Goal: Find specific page/section: Find specific page/section

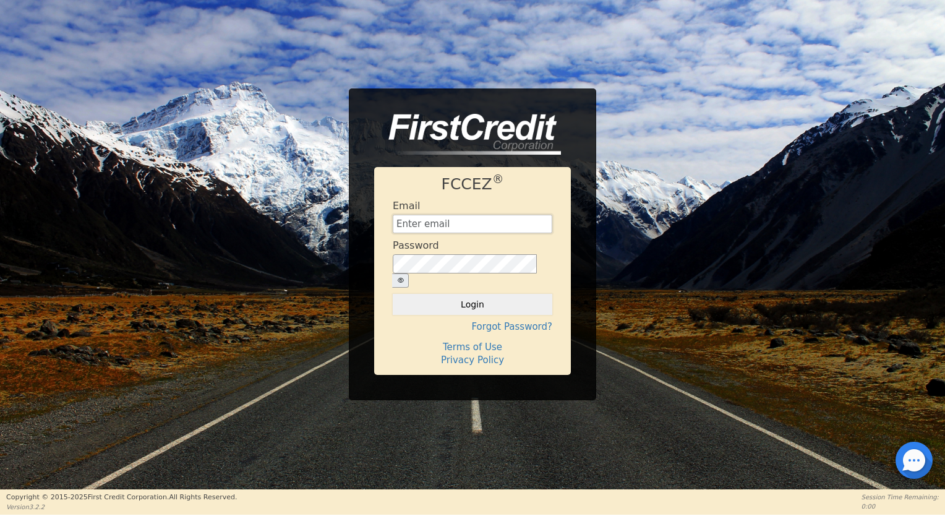
click at [426, 231] on input "text" at bounding box center [473, 224] width 160 height 19
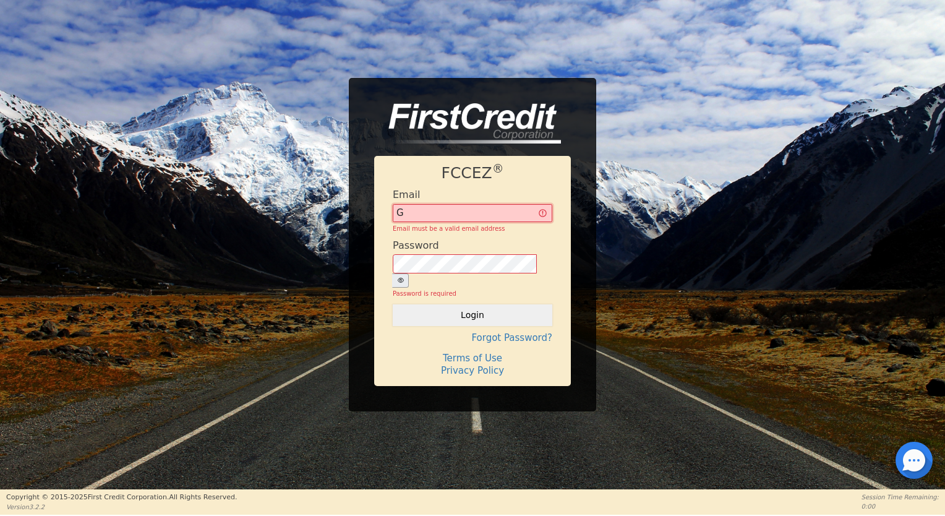
type input "[EMAIL_ADDRESS][MEDICAL_DATA][DOMAIN_NAME]"
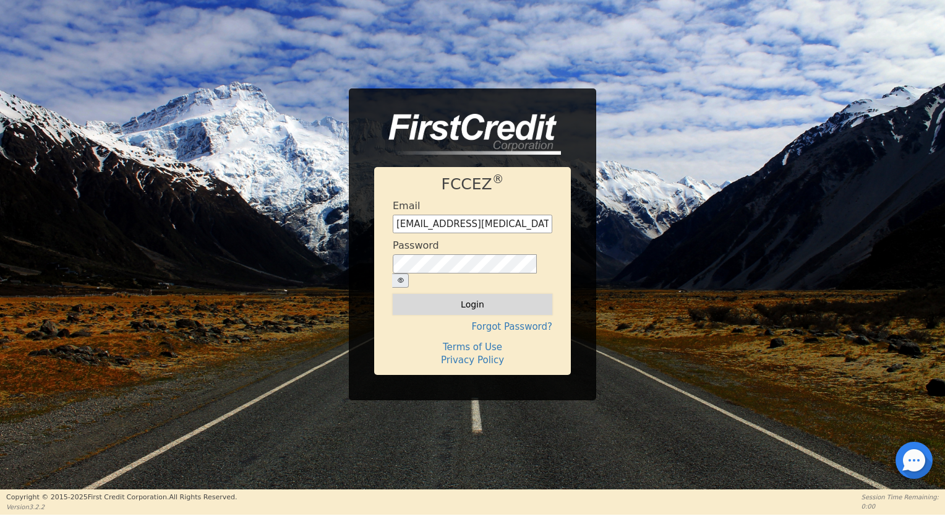
click at [475, 299] on button "Login" at bounding box center [473, 304] width 160 height 21
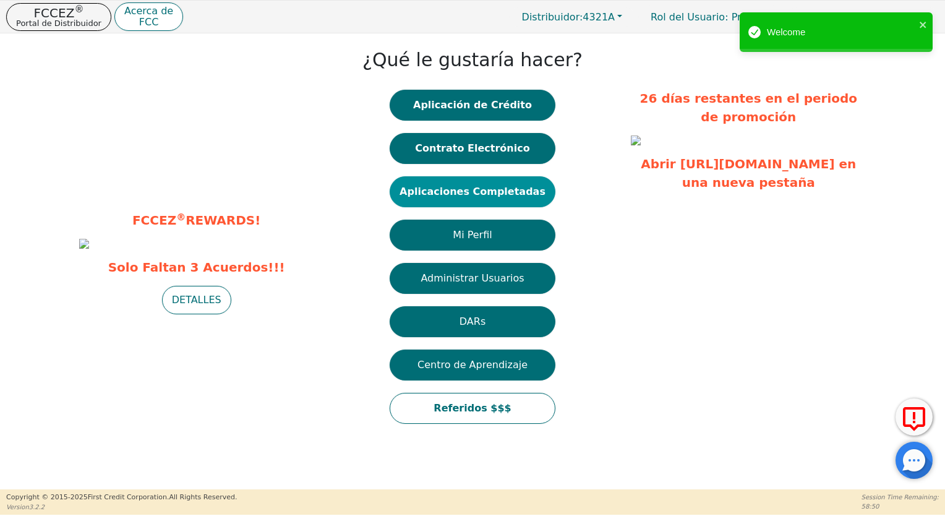
click at [490, 197] on button "Aplicaciones Completadas" at bounding box center [473, 191] width 166 height 31
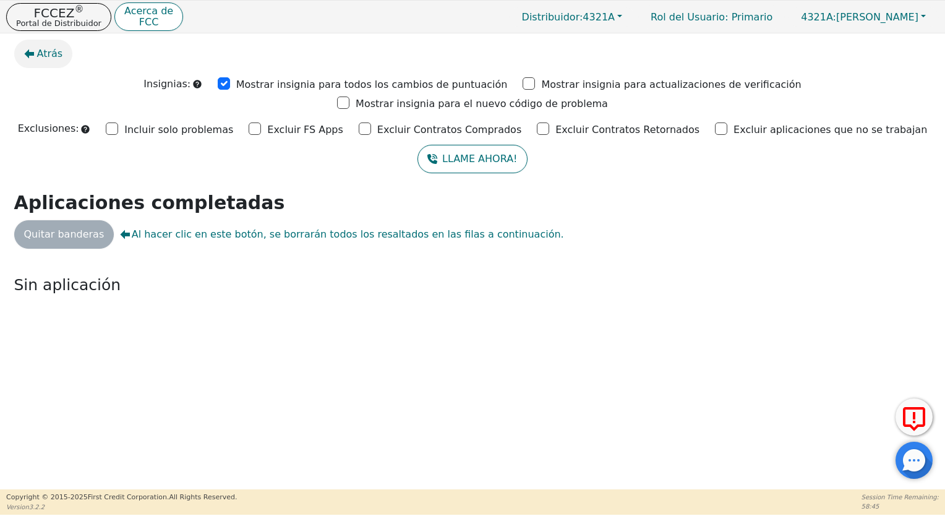
click at [44, 53] on span "Atrás" at bounding box center [50, 53] width 26 height 15
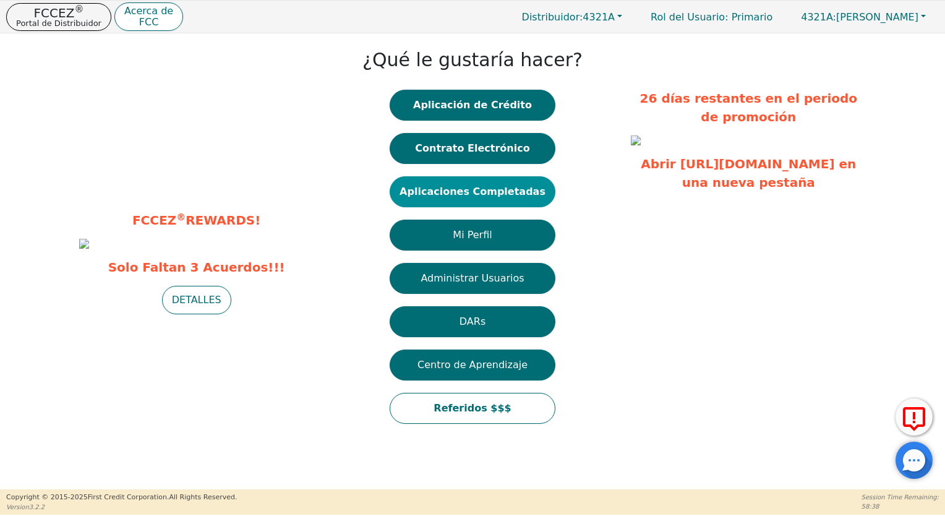
click at [503, 191] on button "Aplicaciones Completadas" at bounding box center [473, 191] width 166 height 31
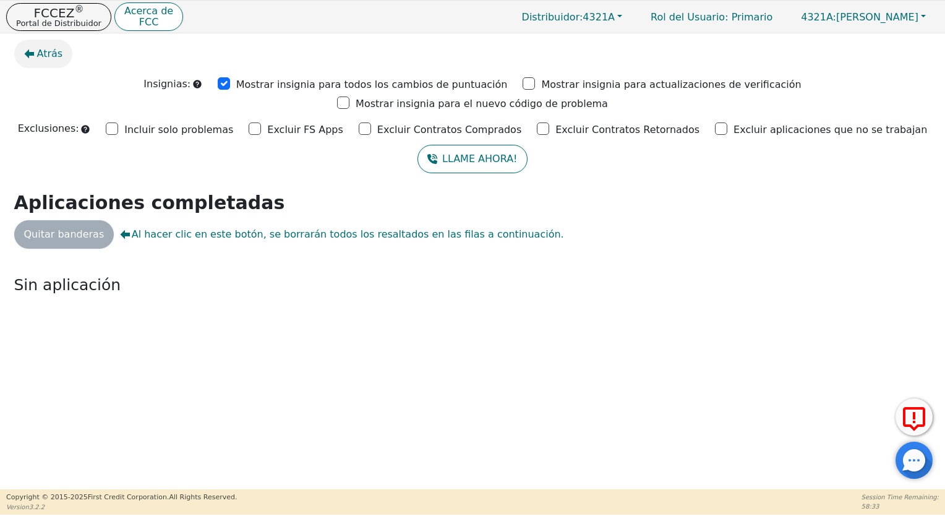
click at [45, 56] on span "Atrás" at bounding box center [50, 53] width 26 height 15
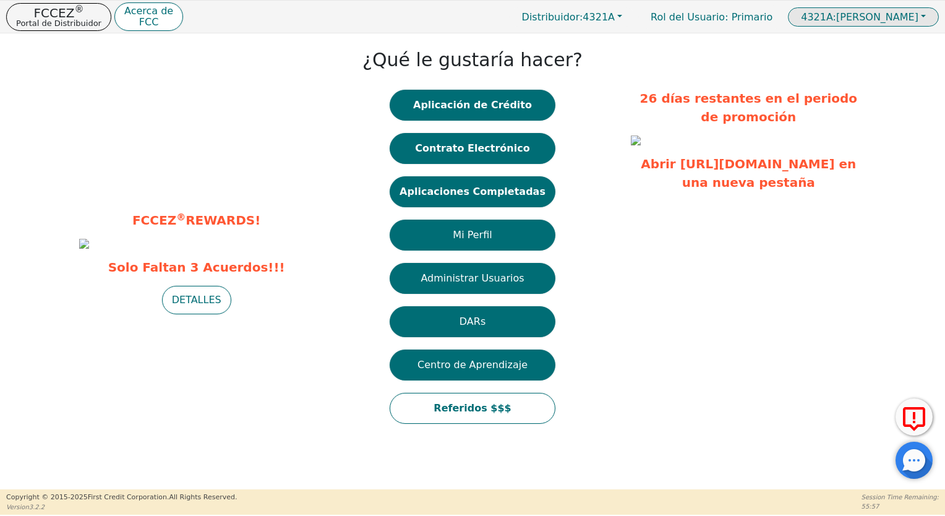
click at [911, 16] on span "4321A: [PERSON_NAME]" at bounding box center [860, 17] width 118 height 12
